Goal: Transaction & Acquisition: Purchase product/service

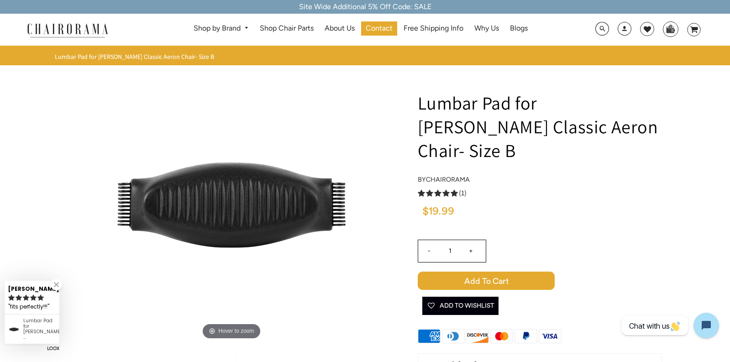
click at [518, 272] on span "Add to Cart" at bounding box center [486, 281] width 137 height 18
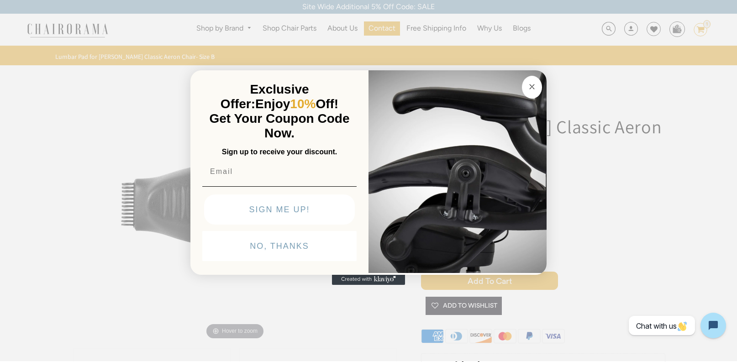
click at [532, 86] on icon "Close dialog" at bounding box center [532, 86] width 5 height 5
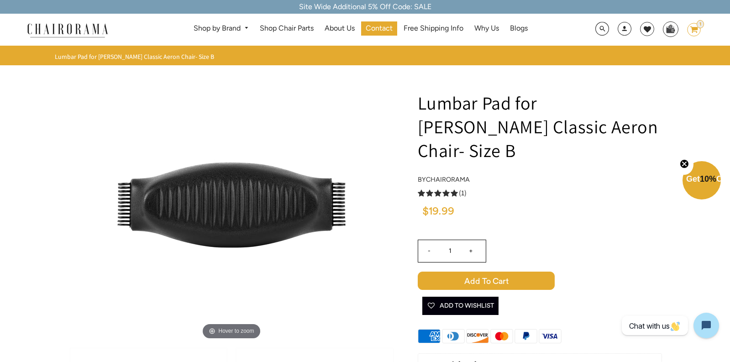
click at [696, 32] on icon "image/svg+xml Layer 1" at bounding box center [694, 30] width 14 height 15
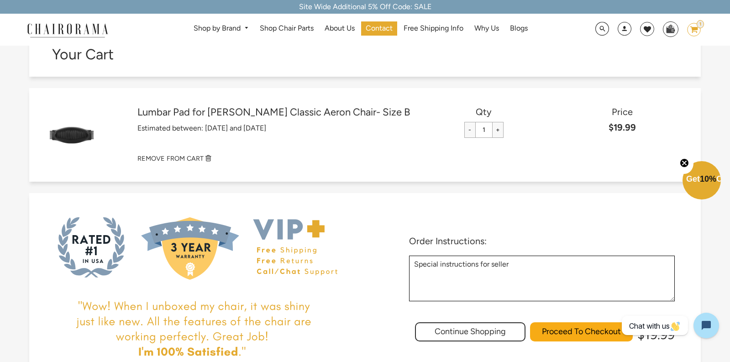
scroll to position [137, 0]
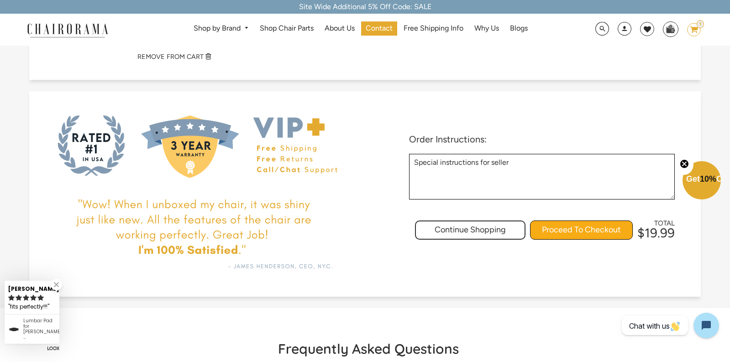
click at [580, 223] on input "Proceed To Checkout" at bounding box center [581, 229] width 103 height 19
